Goal: Transaction & Acquisition: Purchase product/service

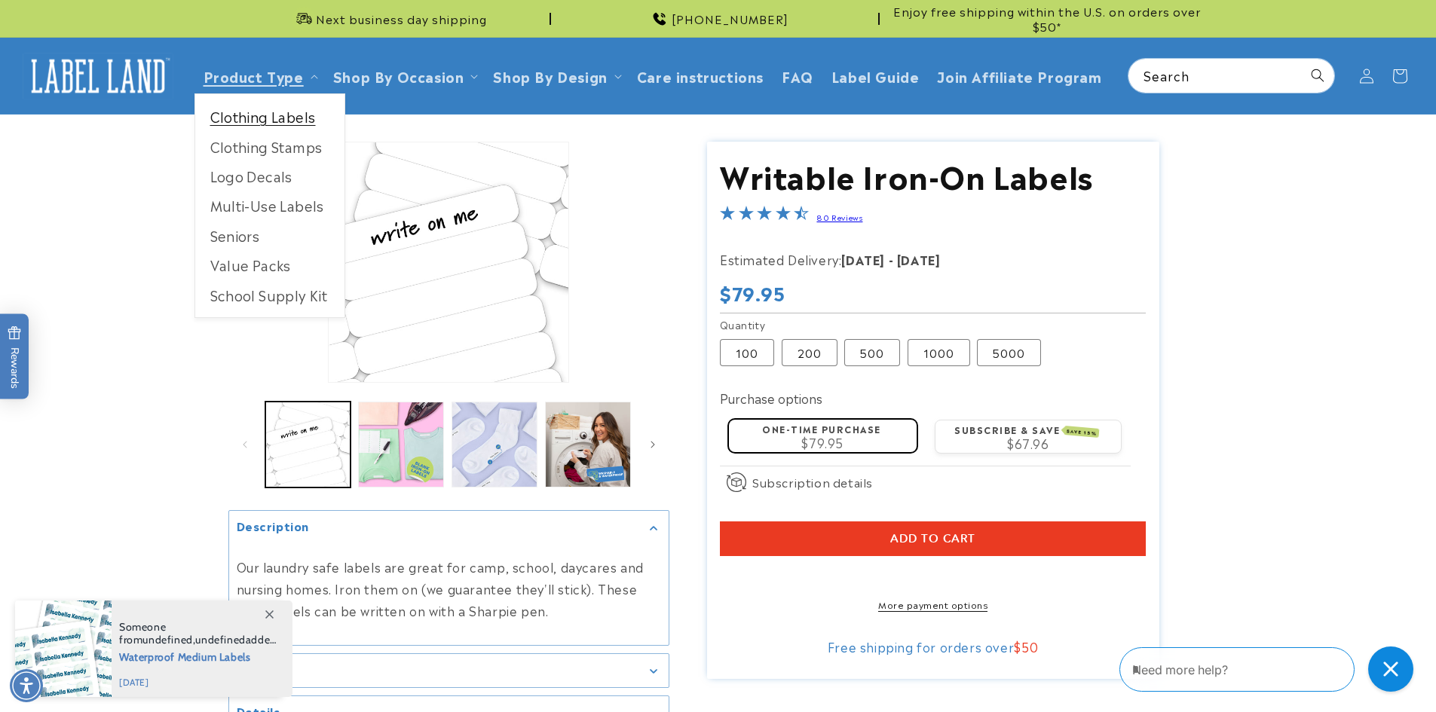
click at [253, 117] on link "Clothing Labels" at bounding box center [269, 116] width 149 height 29
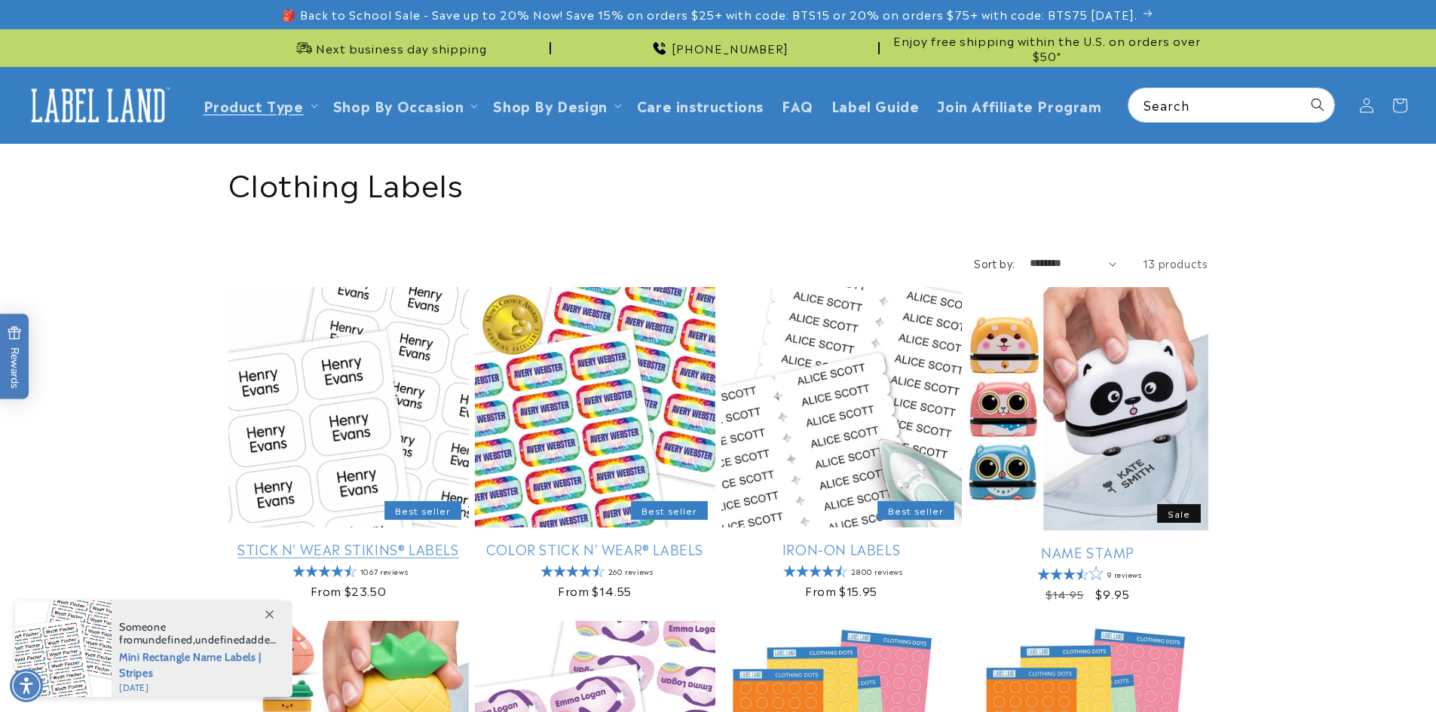
click at [305, 555] on link "Stick N' Wear Stikins® Labels" at bounding box center [348, 548] width 240 height 17
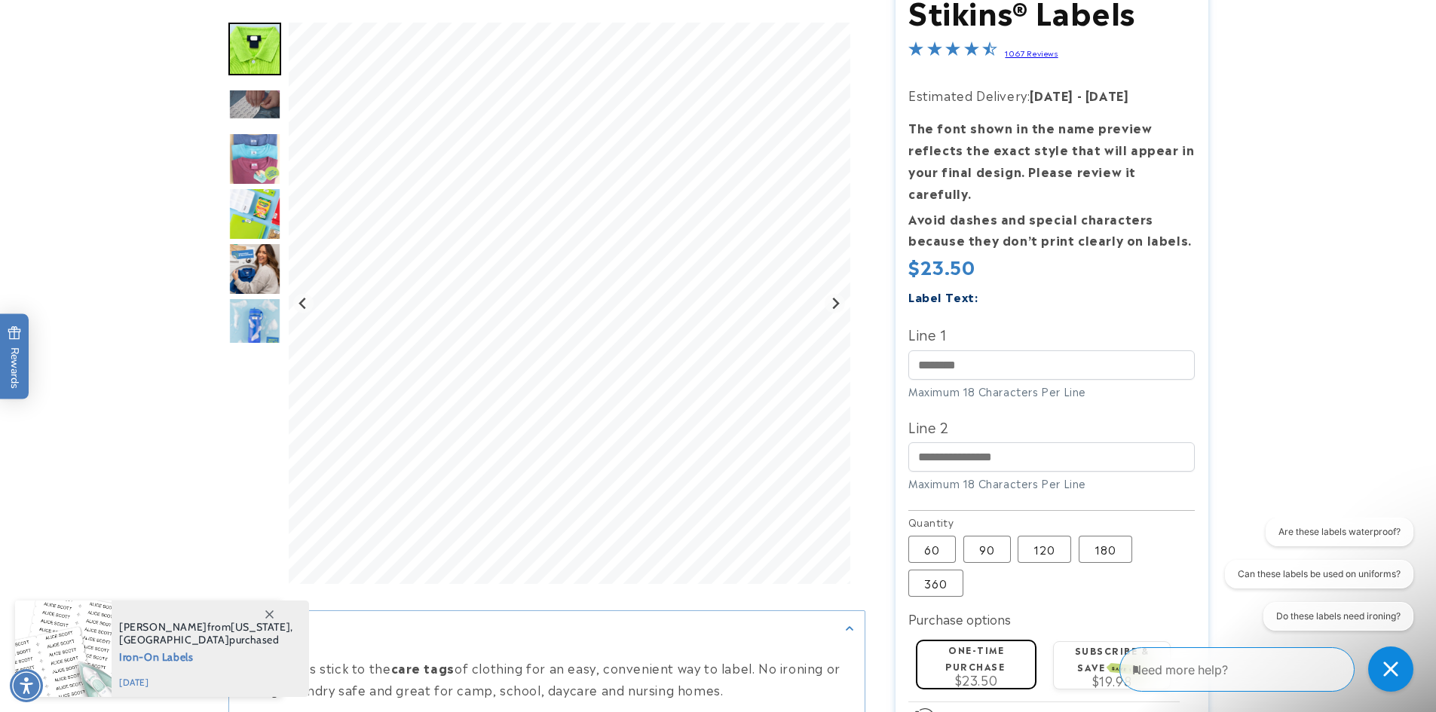
click at [1359, 20] on product-info at bounding box center [718, 423] width 1436 height 1011
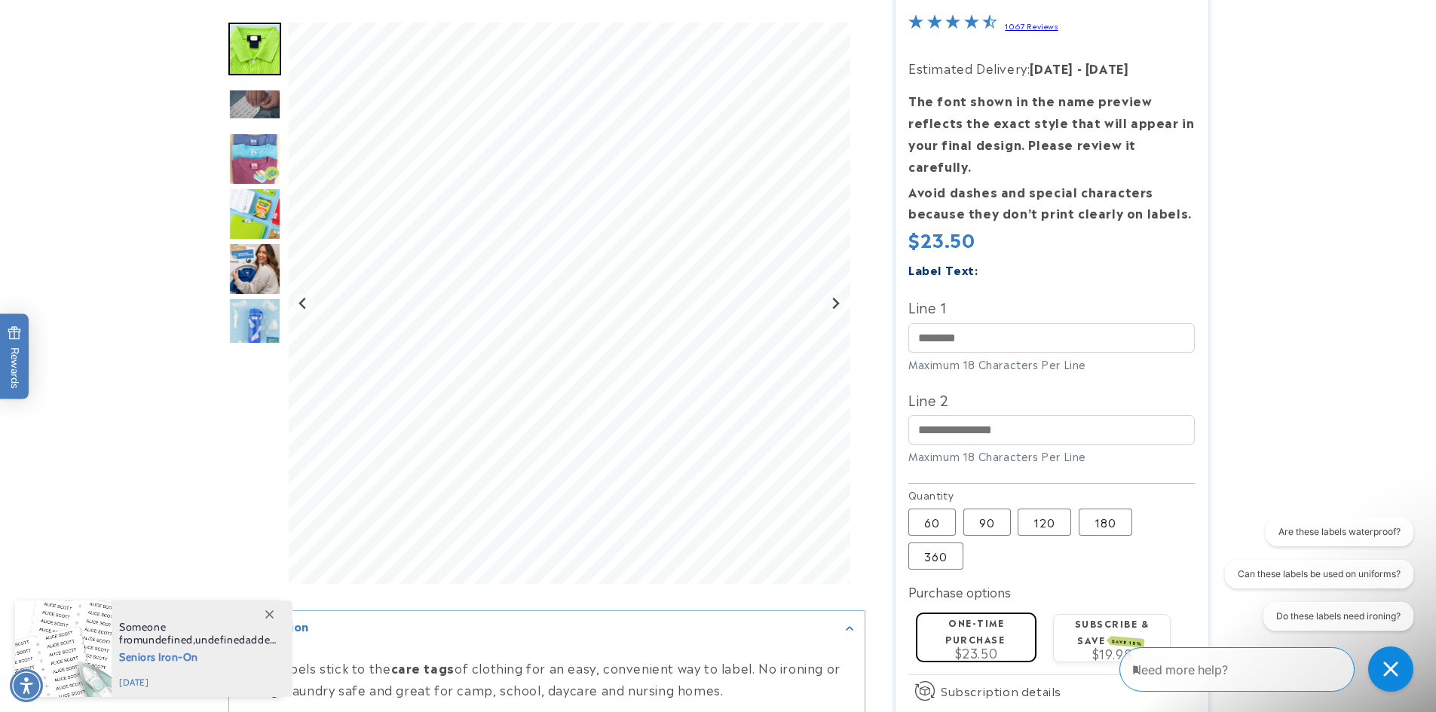
scroll to position [301, 0]
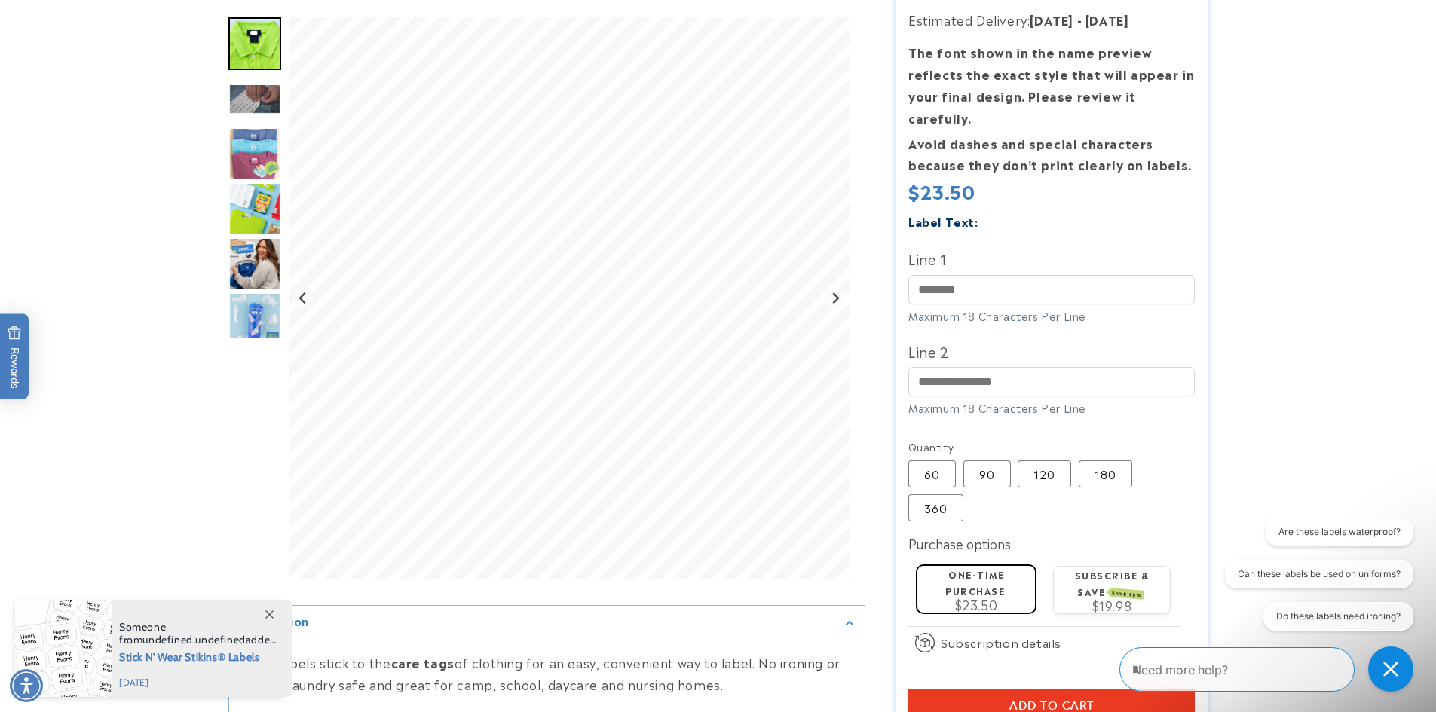
click at [252, 92] on img "Go to slide 3" at bounding box center [254, 98] width 53 height 31
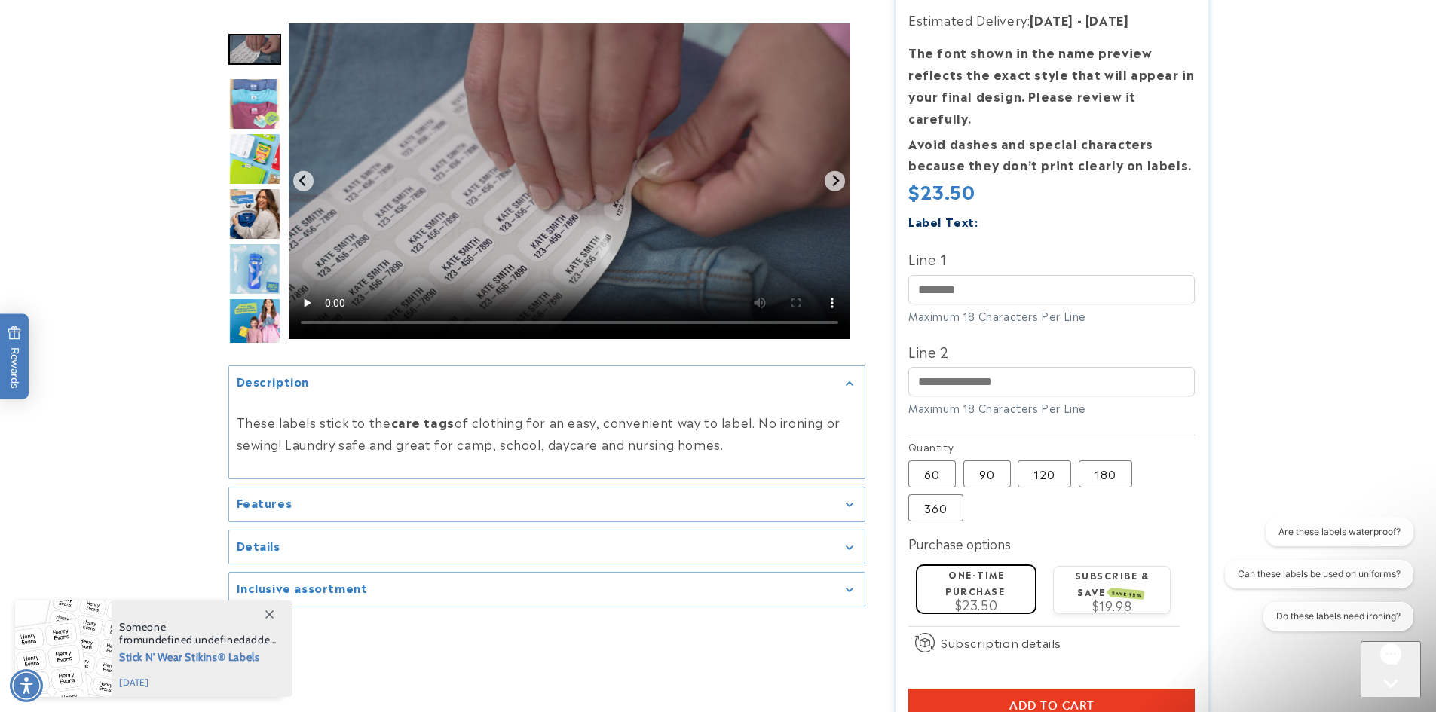
click at [267, 95] on img "Go to slide 4" at bounding box center [254, 104] width 53 height 53
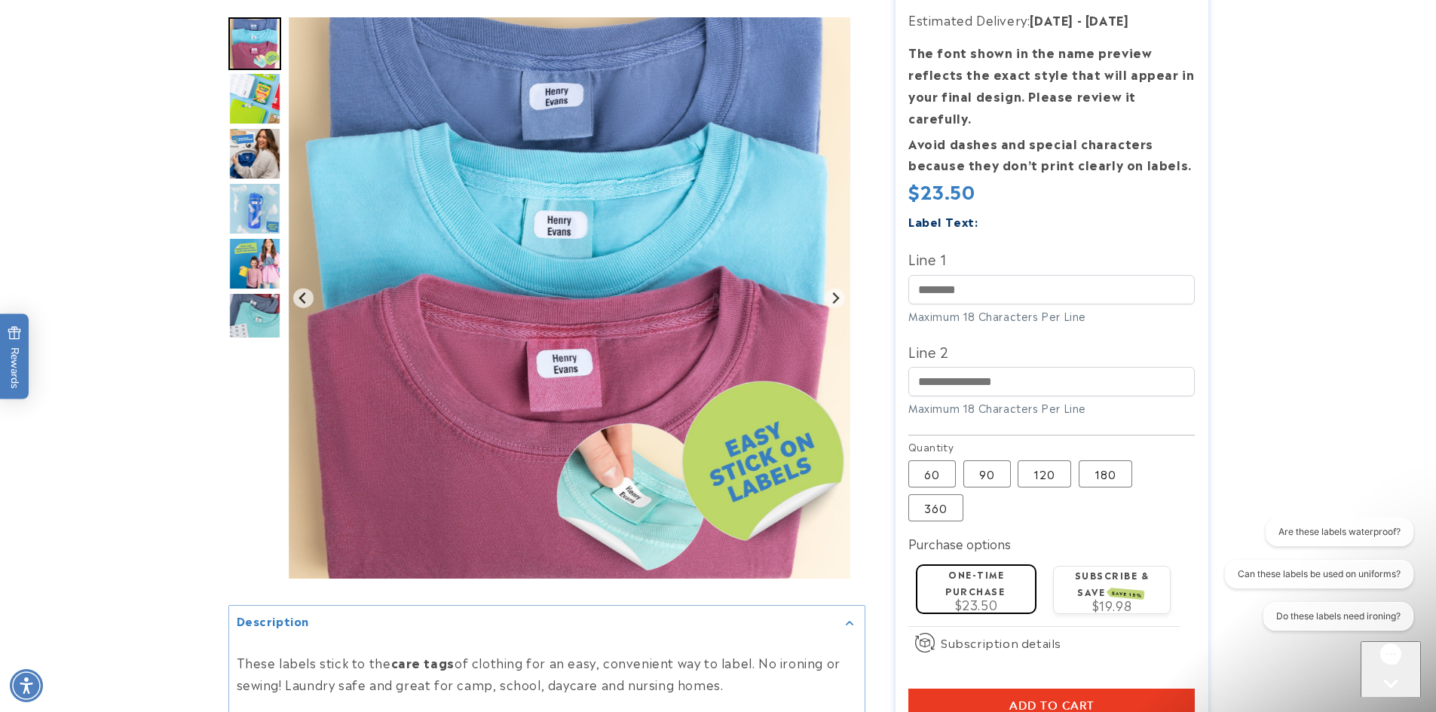
click at [259, 96] on img "Go to slide 5" at bounding box center [254, 98] width 53 height 53
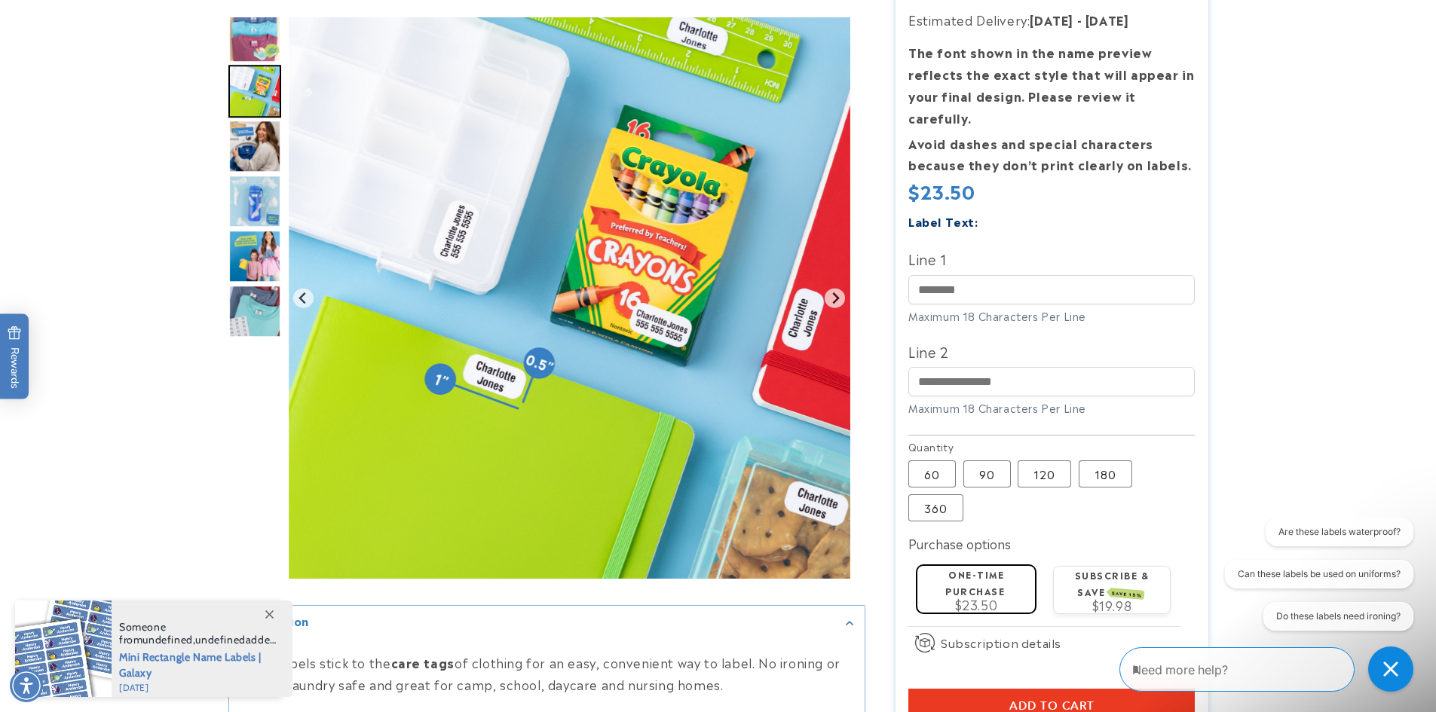
click at [257, 155] on img "Go to slide 6" at bounding box center [254, 146] width 53 height 53
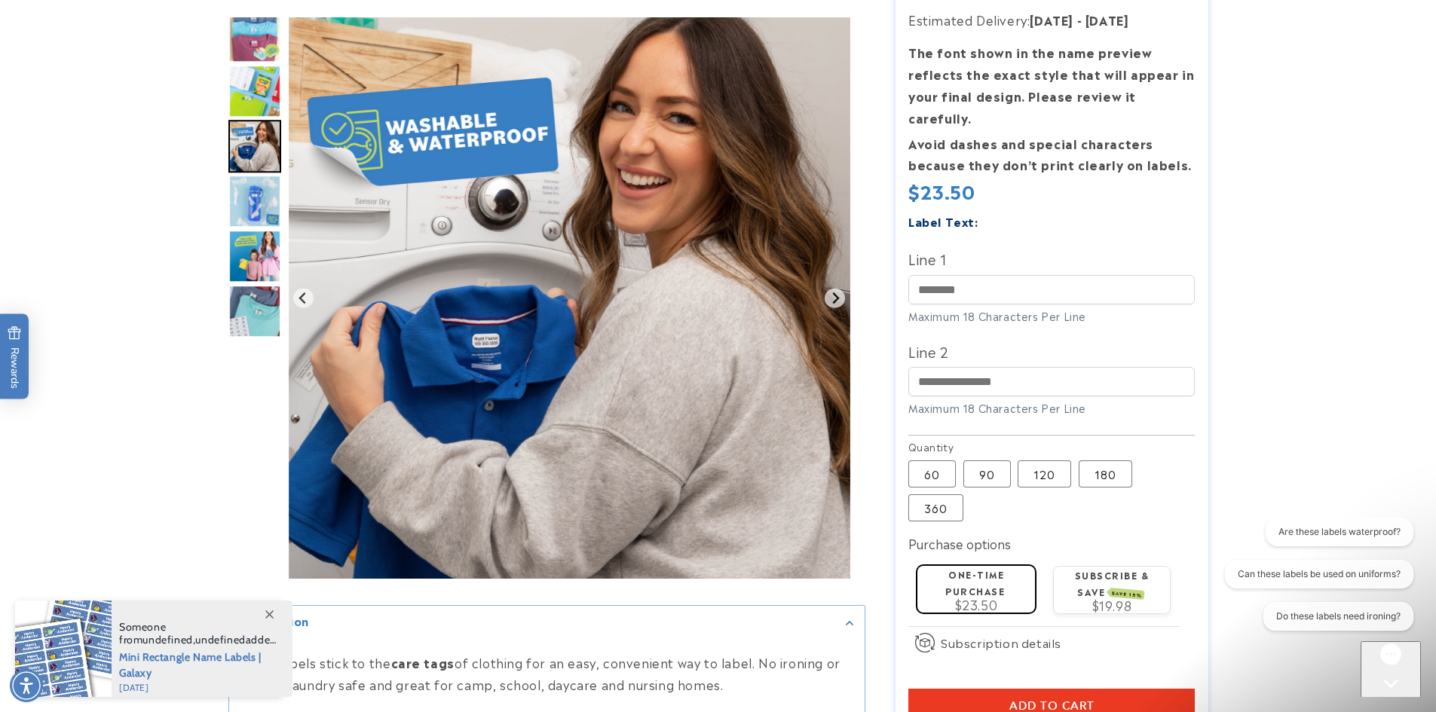
click at [246, 197] on img "Go to slide 7" at bounding box center [254, 201] width 53 height 53
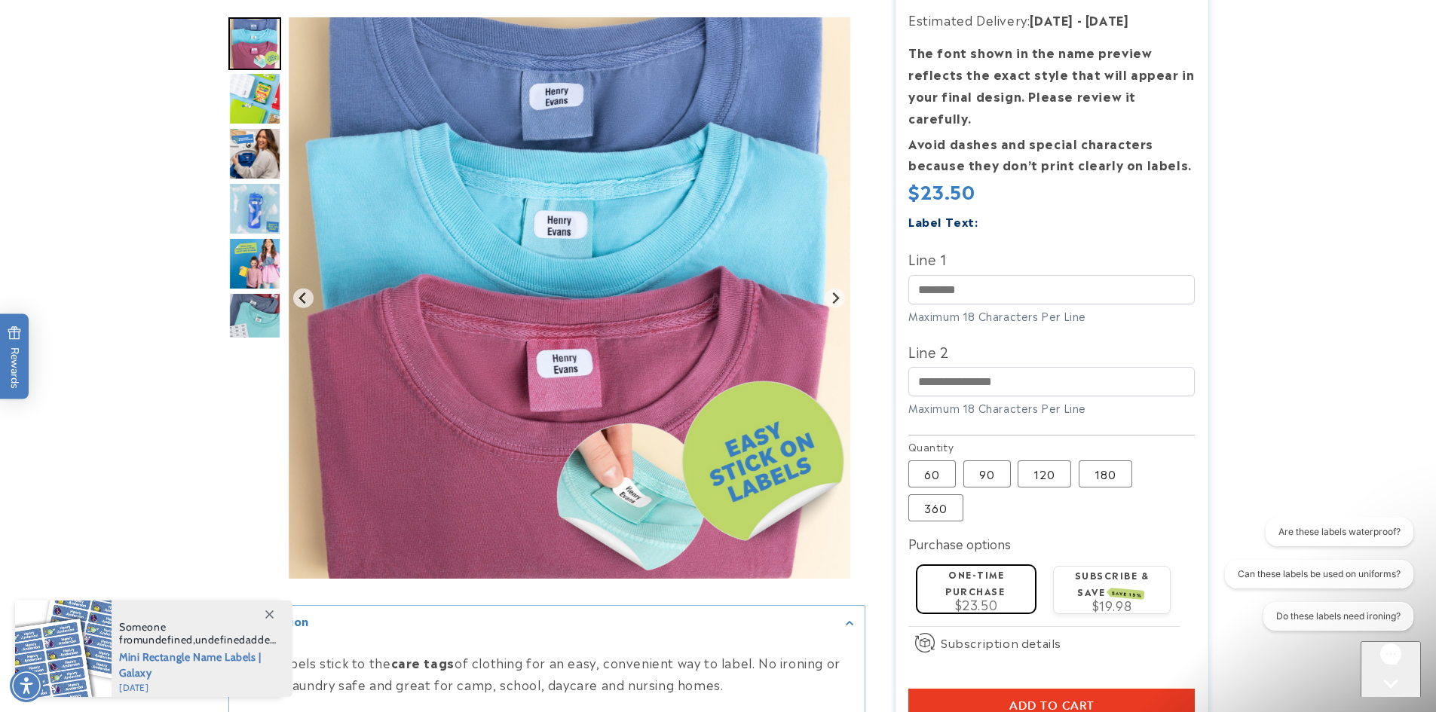
click at [256, 146] on img "Go to slide 6" at bounding box center [254, 153] width 53 height 53
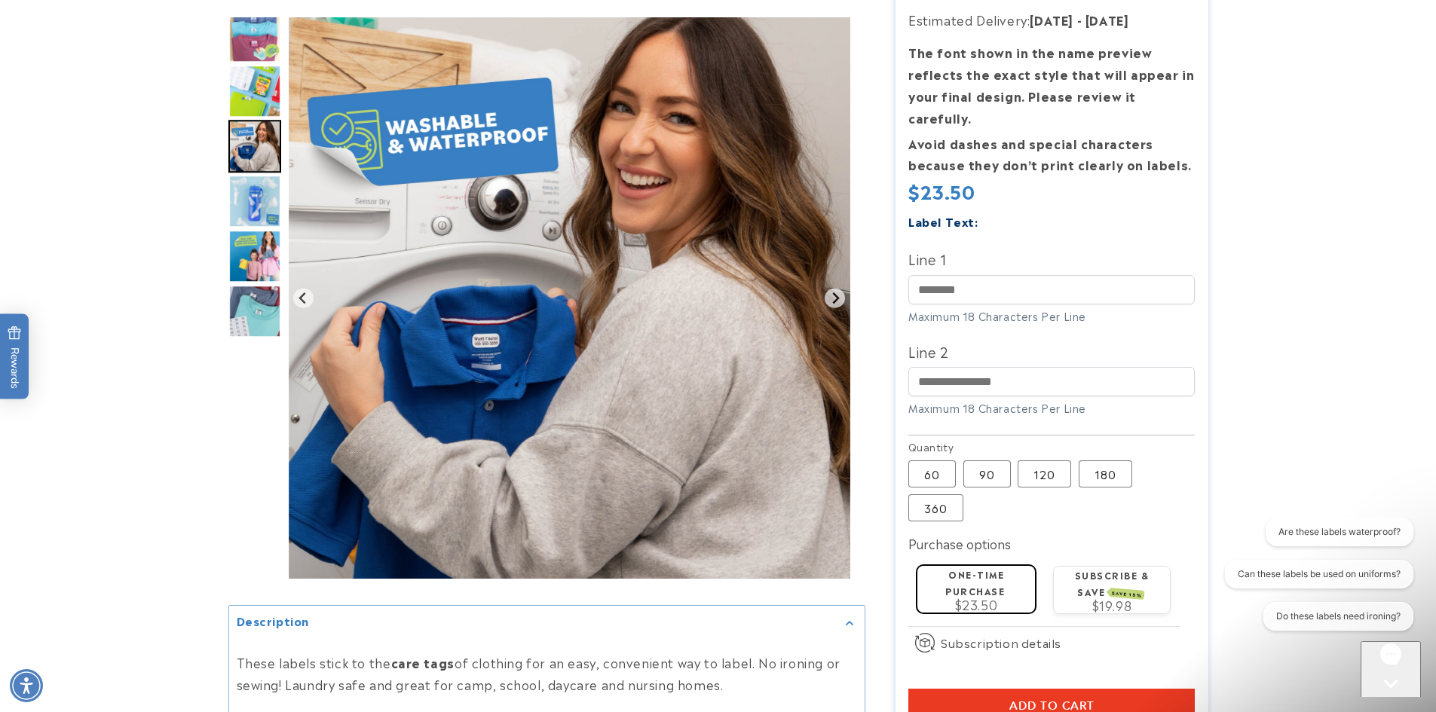
click at [256, 204] on img "Go to slide 7" at bounding box center [254, 201] width 53 height 53
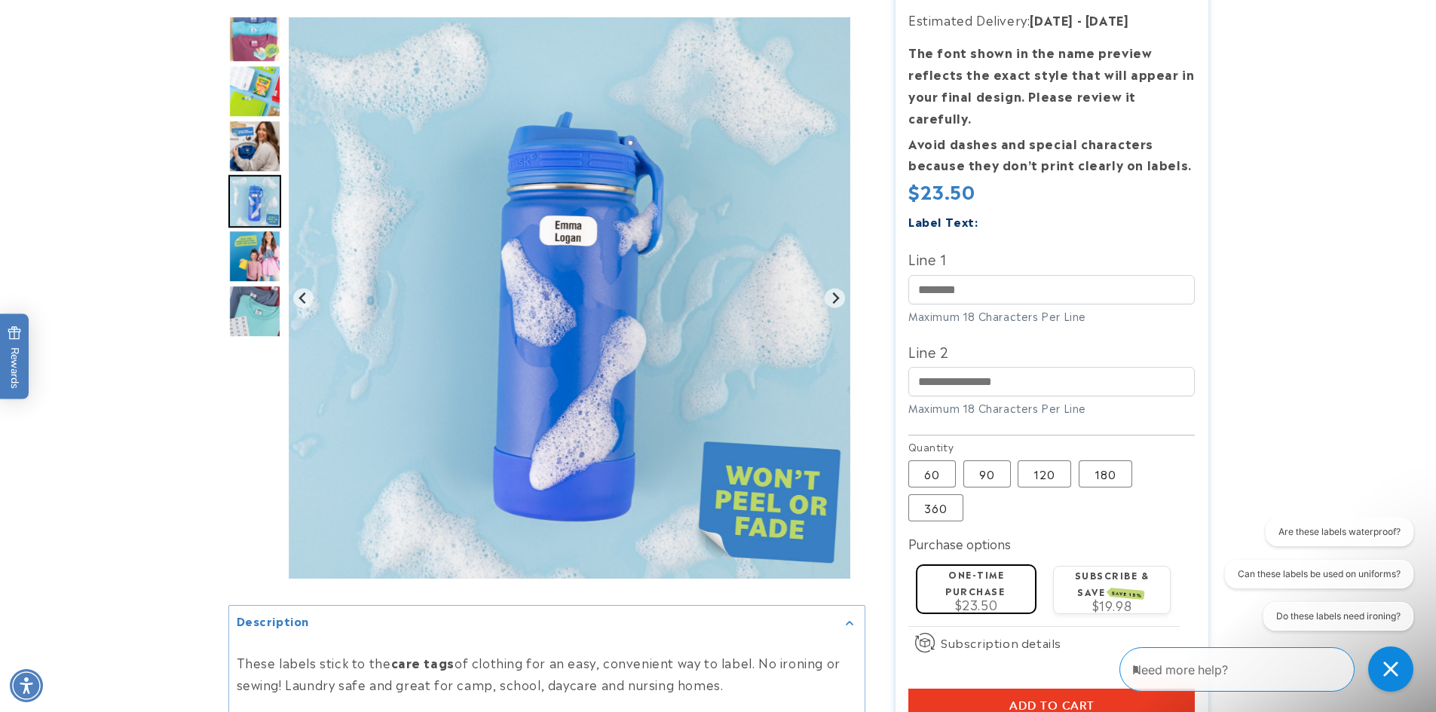
click at [240, 260] on img "Go to slide 8" at bounding box center [254, 256] width 53 height 53
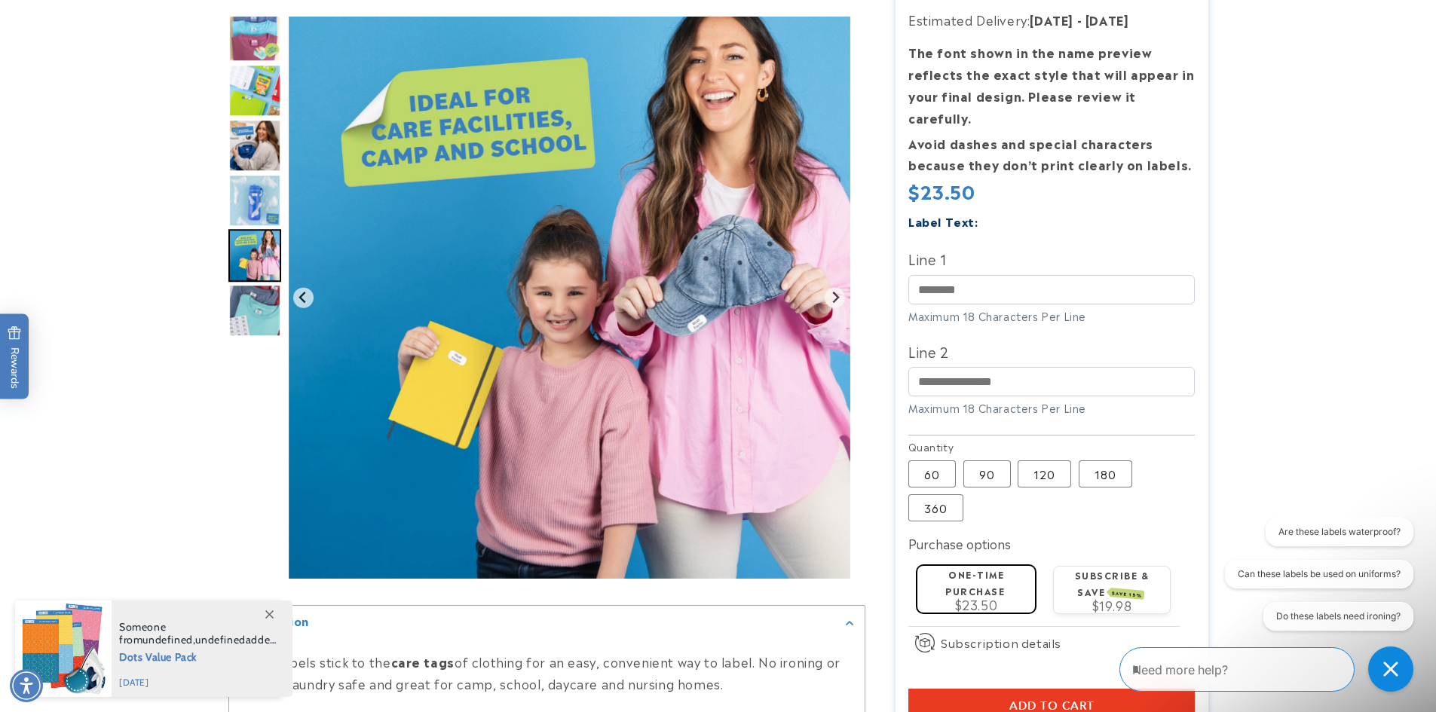
click at [243, 292] on img "Go to slide 9" at bounding box center [254, 311] width 53 height 53
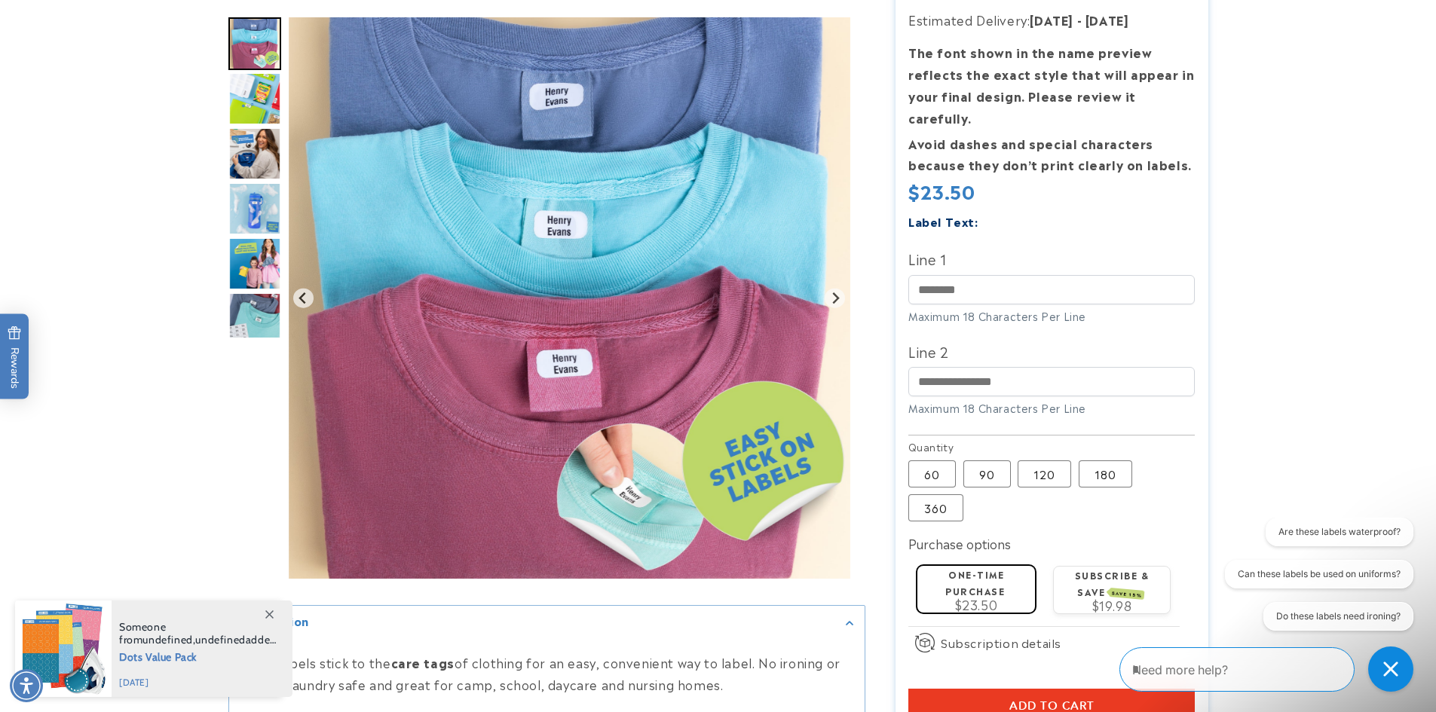
click at [257, 317] on img "Go to slide 9" at bounding box center [254, 318] width 53 height 53
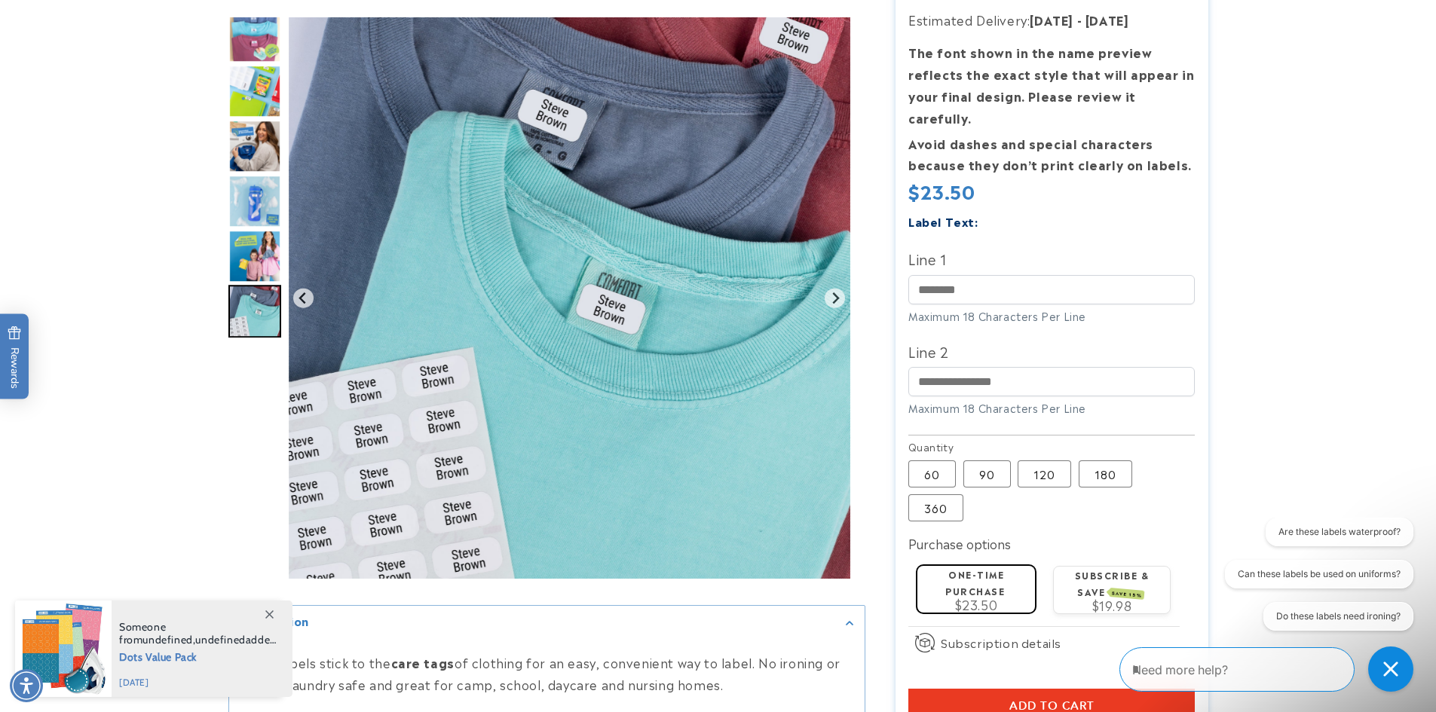
click at [262, 92] on img "Go to slide 5" at bounding box center [254, 91] width 53 height 53
